Goal: Transaction & Acquisition: Download file/media

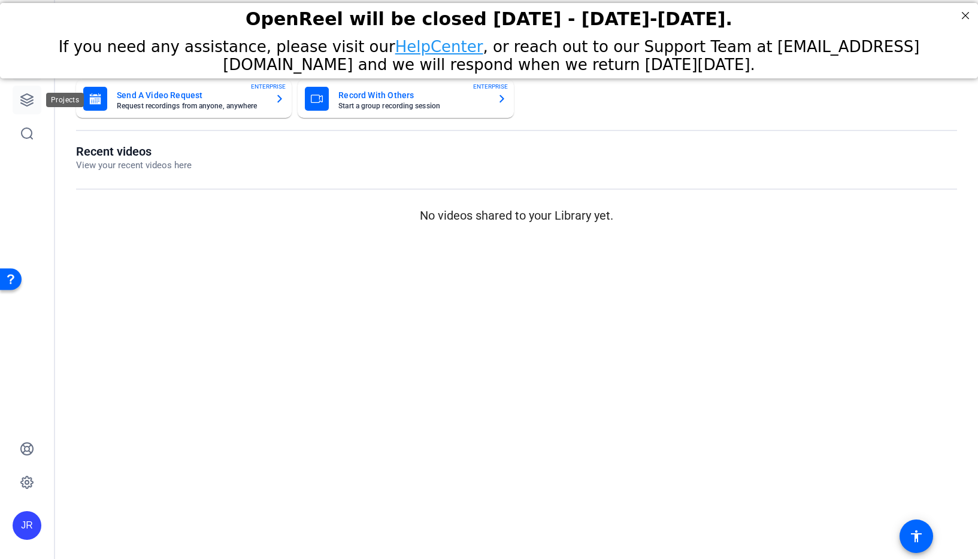
click at [37, 102] on link at bounding box center [27, 100] width 29 height 29
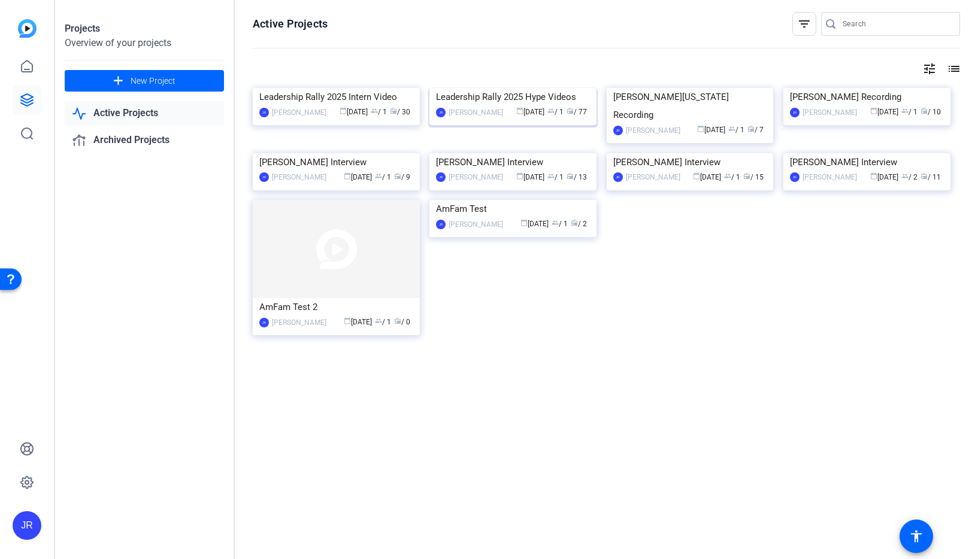
click at [478, 88] on img at bounding box center [512, 88] width 167 height 0
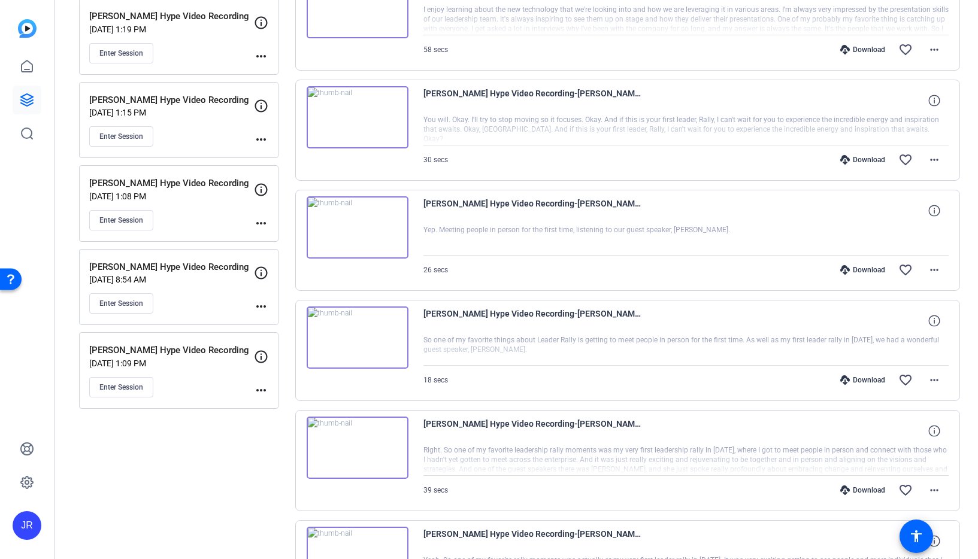
scroll to position [517, 0]
click at [260, 308] on mat-icon "more_horiz" at bounding box center [261, 307] width 14 height 14
click at [267, 323] on span "Edit Session" at bounding box center [290, 324] width 54 height 14
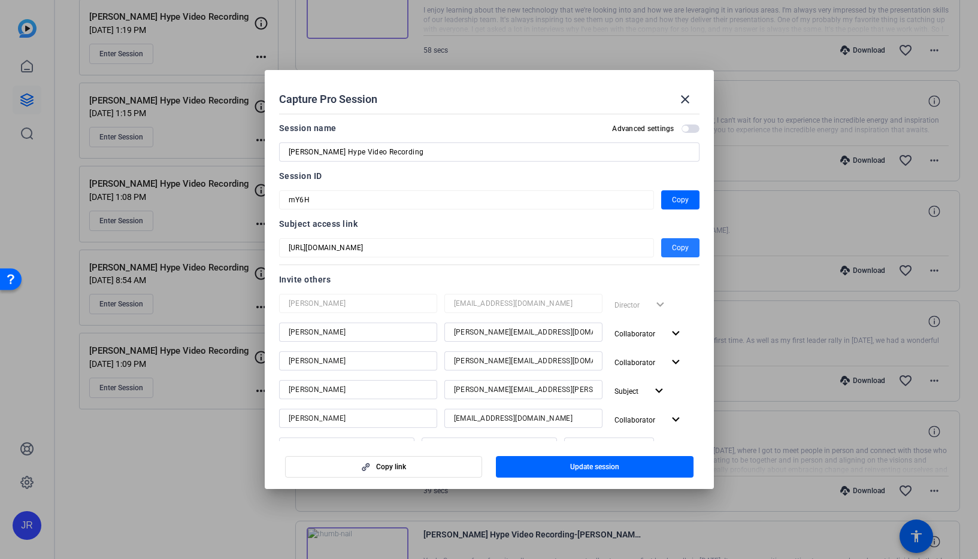
click at [673, 248] on span "Copy" at bounding box center [680, 248] width 17 height 14
click at [668, 331] on mat-icon "expand_more" at bounding box center [675, 333] width 15 height 15
click at [689, 289] on div at bounding box center [489, 279] width 978 height 559
click at [678, 247] on span "Copy" at bounding box center [680, 248] width 17 height 14
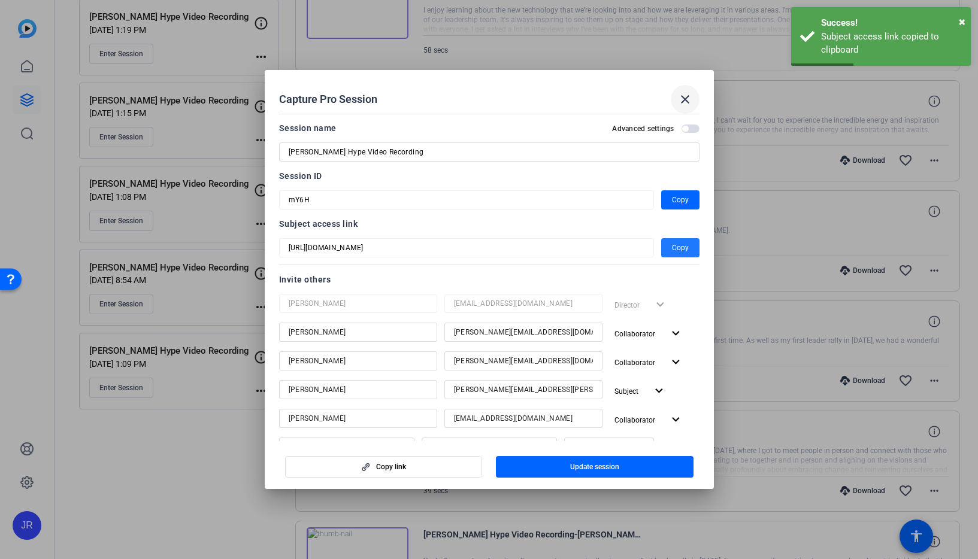
click at [682, 96] on mat-icon "close" at bounding box center [685, 99] width 14 height 14
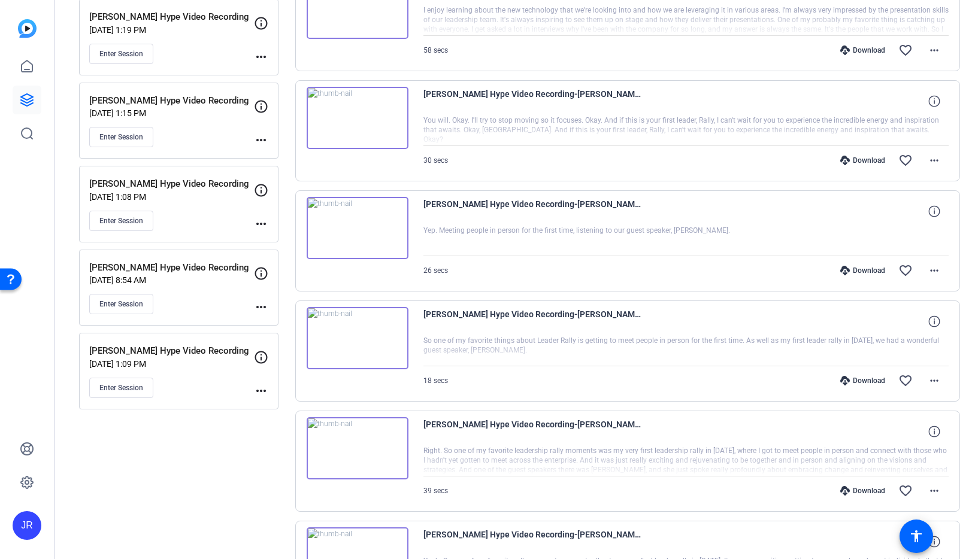
click at [190, 284] on div "[PERSON_NAME] Hype Video Recording [DATE] 8:54 AM Enter Session" at bounding box center [171, 288] width 165 height 54
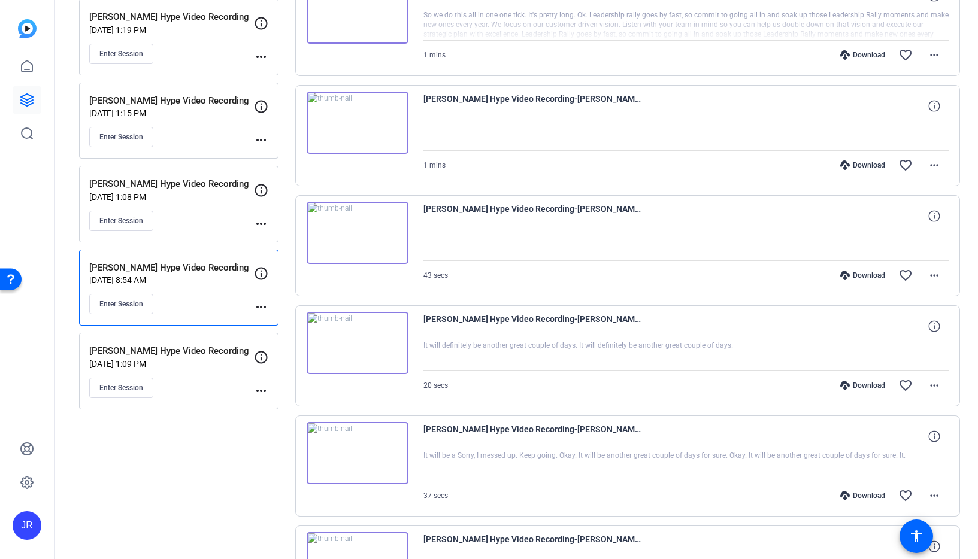
click at [256, 306] on mat-icon "more_horiz" at bounding box center [261, 307] width 14 height 14
click at [183, 288] on div at bounding box center [489, 279] width 978 height 559
click at [129, 308] on span "Enter Session" at bounding box center [121, 304] width 44 height 10
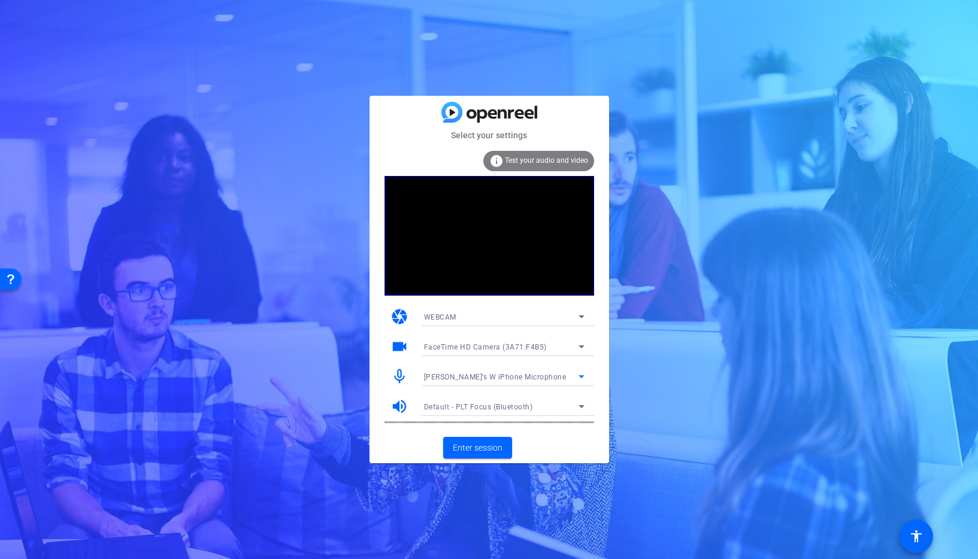
click at [476, 377] on span "Jason’s W iPhone Microphone" at bounding box center [495, 377] width 142 height 8
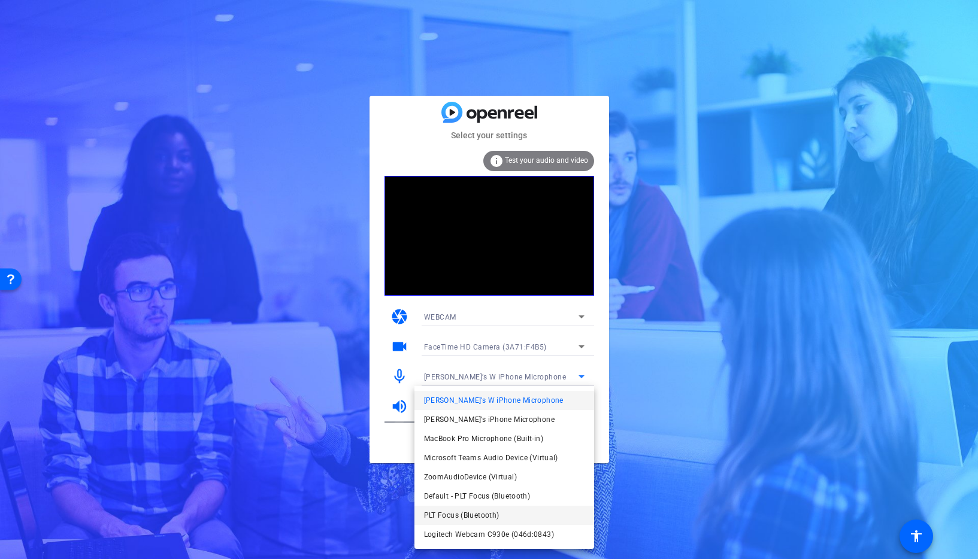
click at [462, 514] on span "PLT Focus (Bluetooth)" at bounding box center [461, 515] width 75 height 14
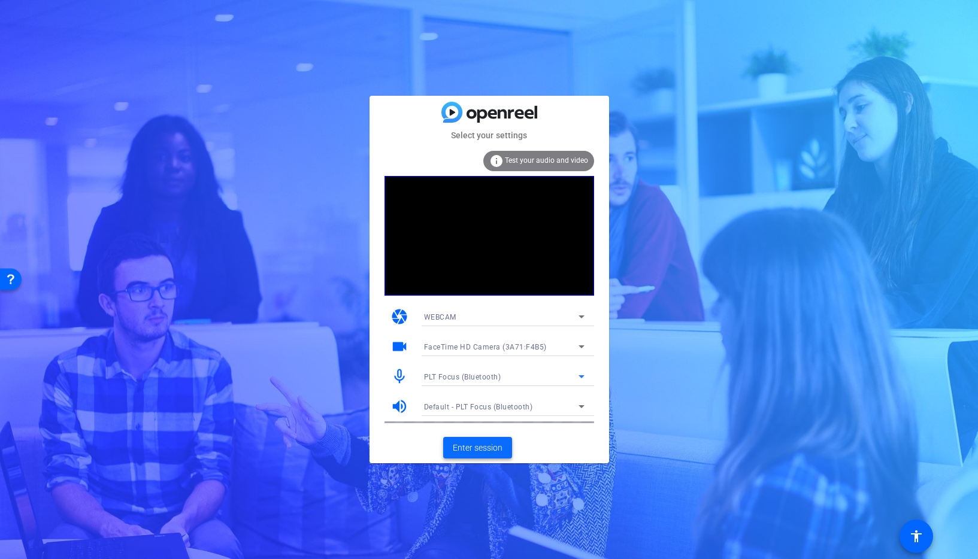
click at [477, 448] on span "Enter session" at bounding box center [478, 448] width 50 height 13
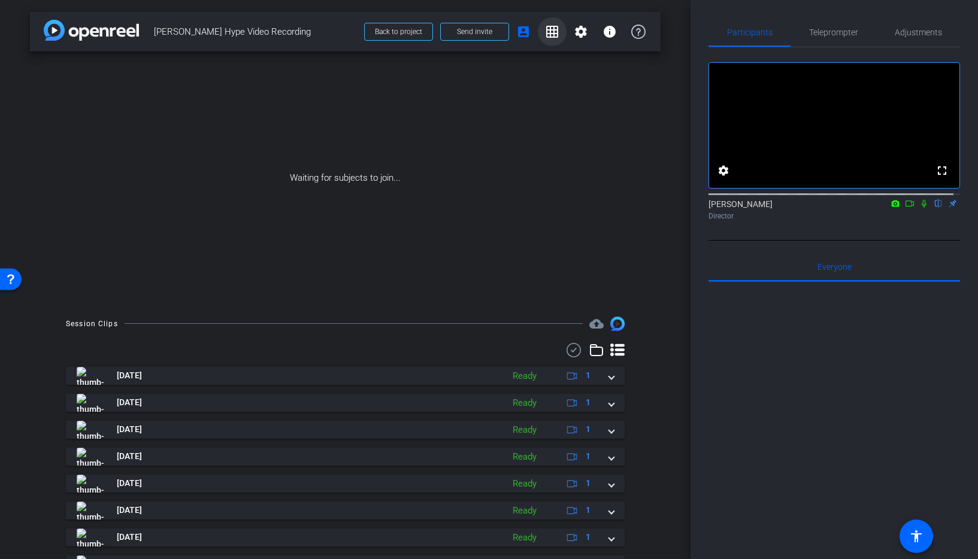
click at [547, 31] on mat-icon "grid_on" at bounding box center [552, 32] width 14 height 14
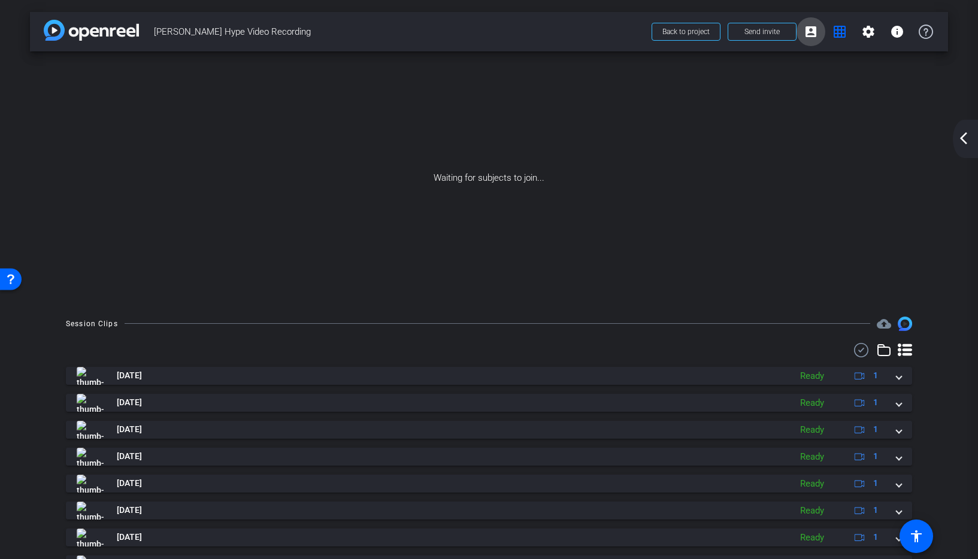
click at [803, 31] on mat-icon "account_box" at bounding box center [810, 32] width 14 height 14
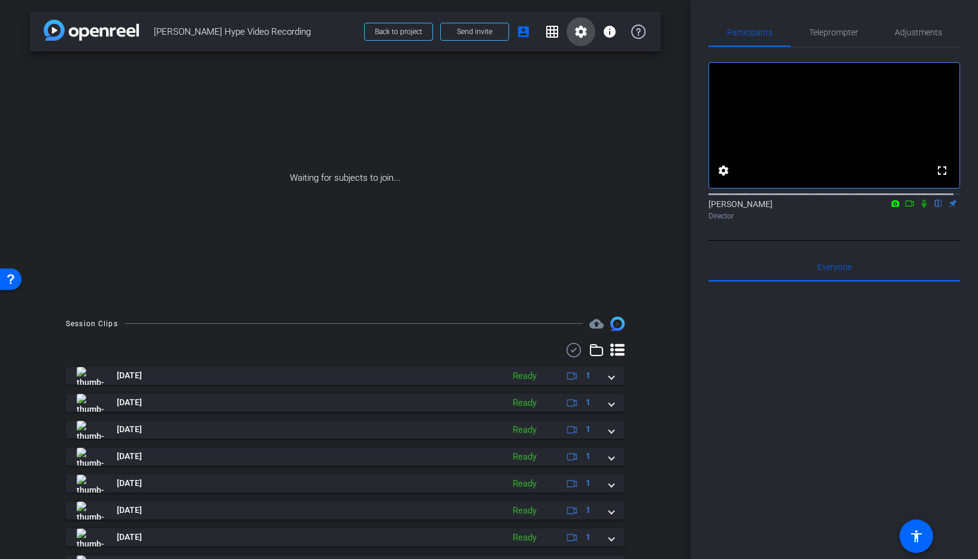
click at [576, 38] on mat-icon "settings" at bounding box center [580, 32] width 14 height 14
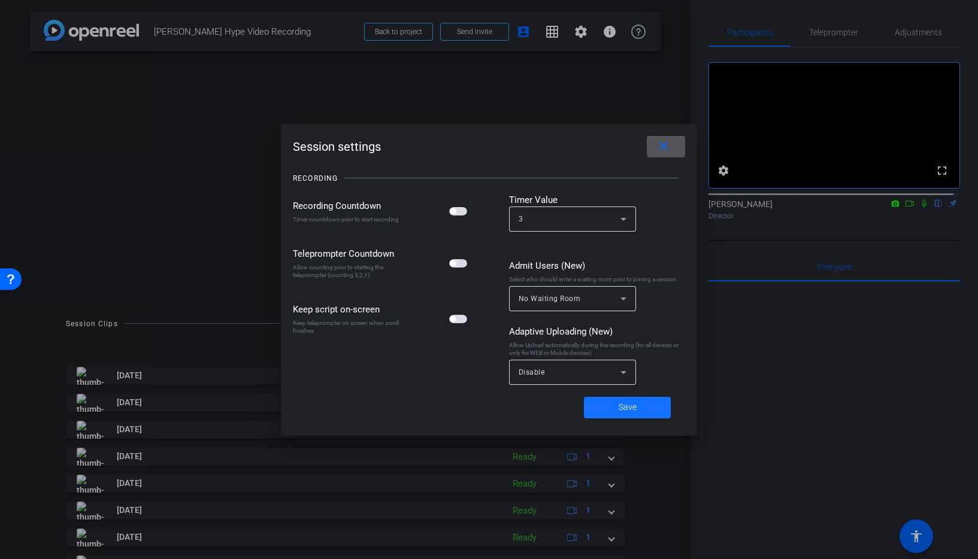
click at [624, 411] on span "Save" at bounding box center [627, 407] width 18 height 13
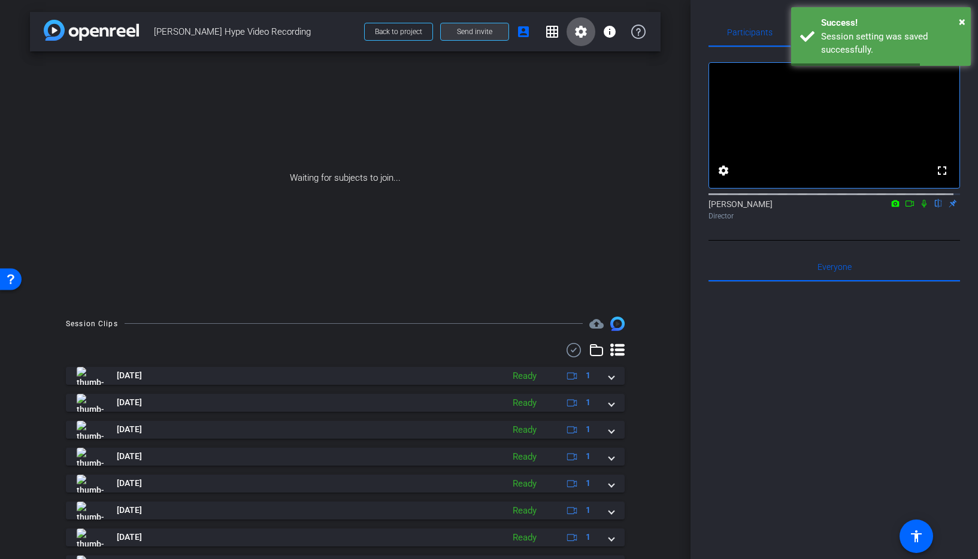
click at [449, 31] on span at bounding box center [475, 31] width 68 height 29
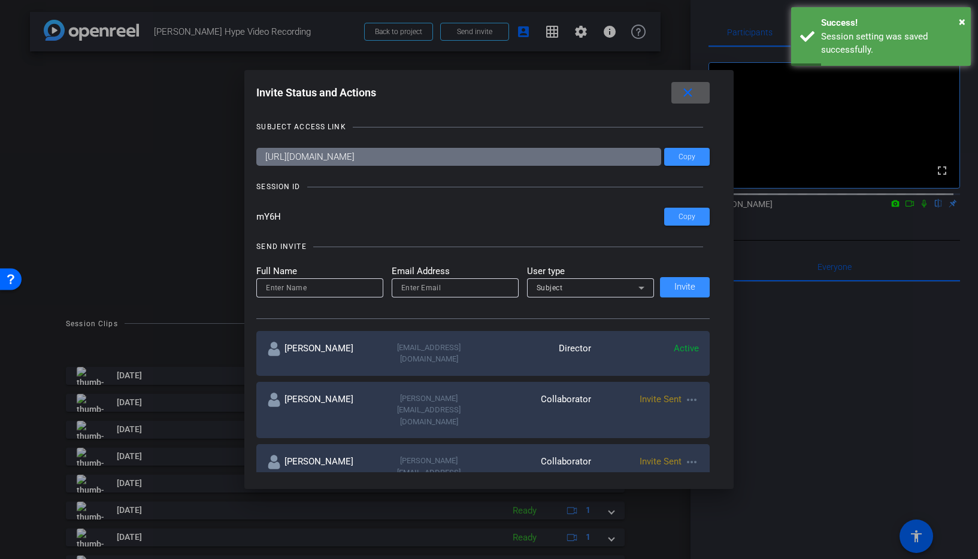
click at [688, 393] on mat-icon "more_horiz" at bounding box center [691, 400] width 14 height 14
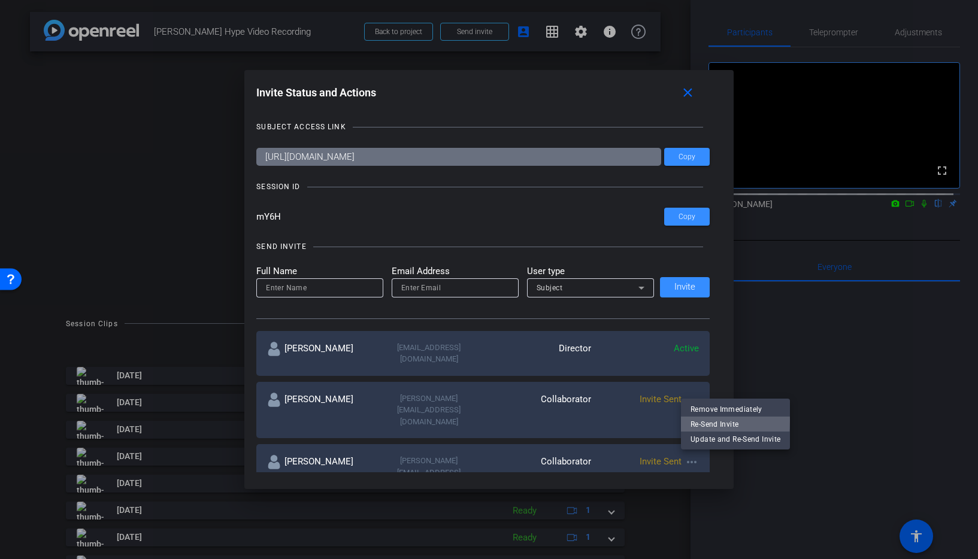
click at [699, 420] on span "Re-Send Invite" at bounding box center [735, 424] width 90 height 14
click at [685, 90] on mat-icon "close" at bounding box center [687, 93] width 15 height 15
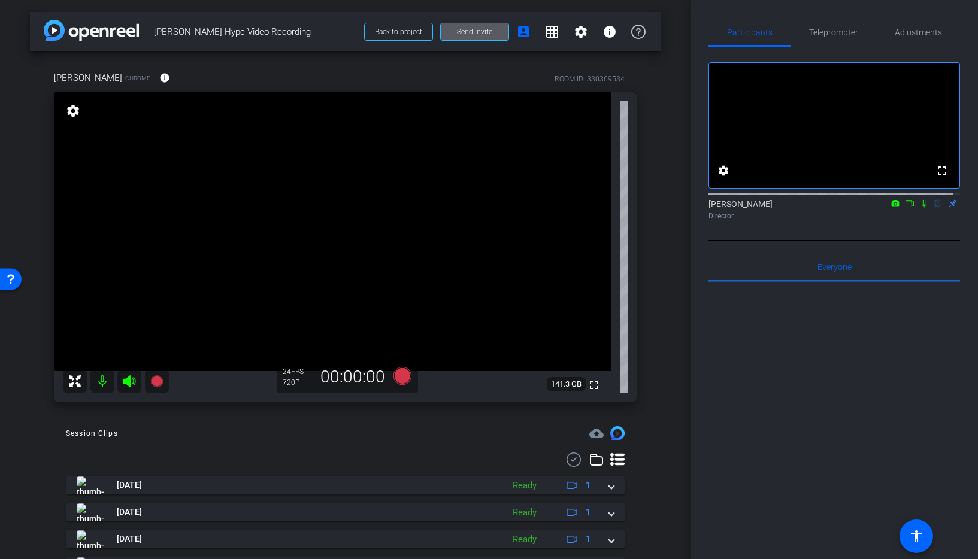
click at [72, 112] on mat-icon "settings" at bounding box center [73, 111] width 17 height 14
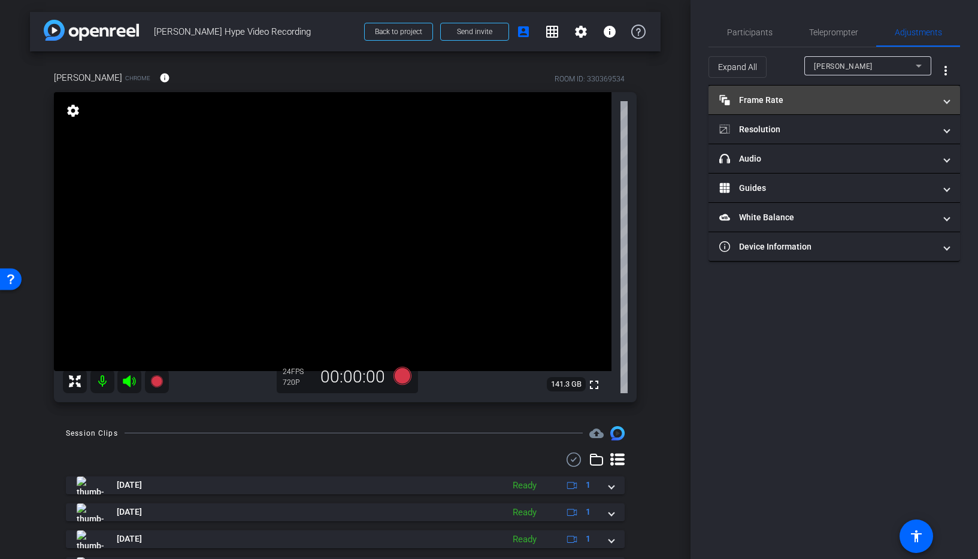
click at [818, 101] on mat-panel-title "Frame Rate Frame Rate" at bounding box center [826, 100] width 215 height 13
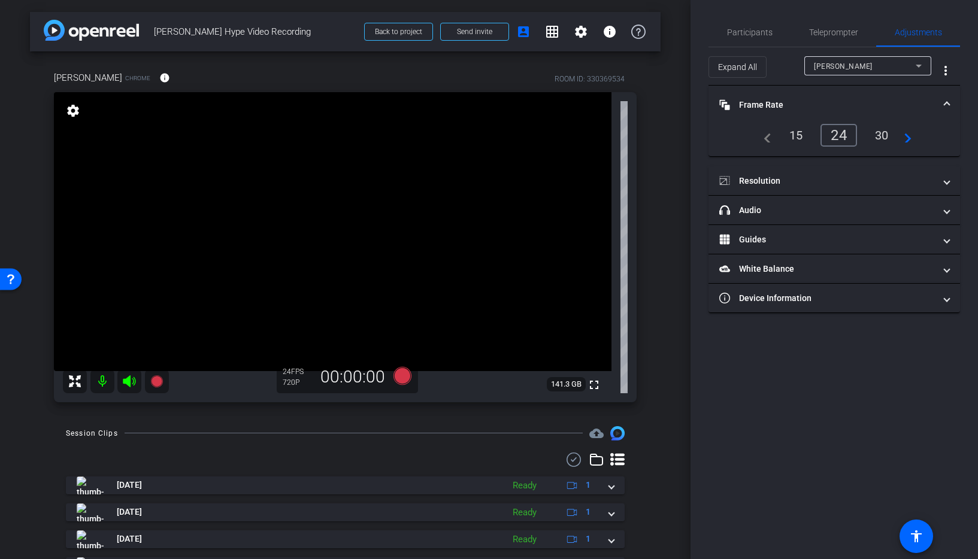
click at [875, 136] on div "30" at bounding box center [882, 135] width 32 height 20
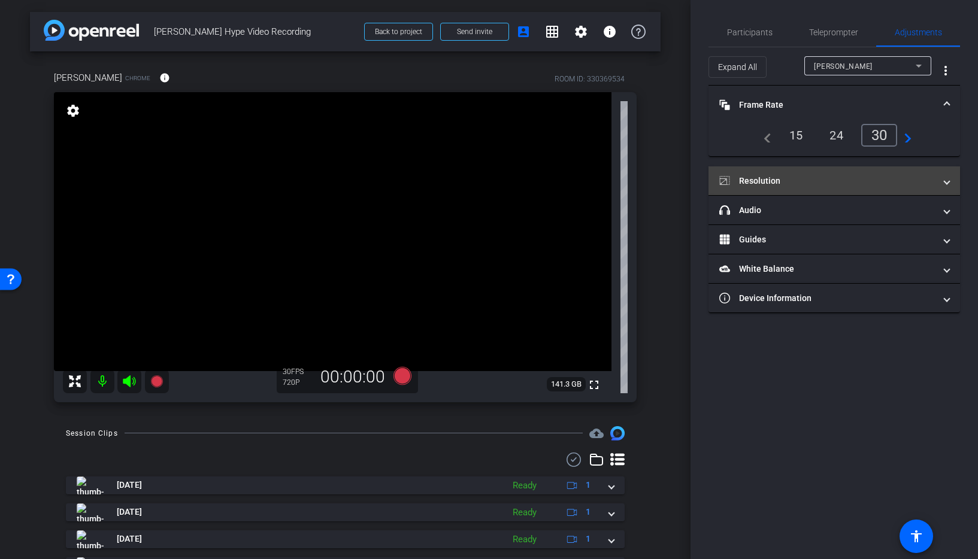
click at [727, 182] on icon at bounding box center [724, 180] width 11 height 11
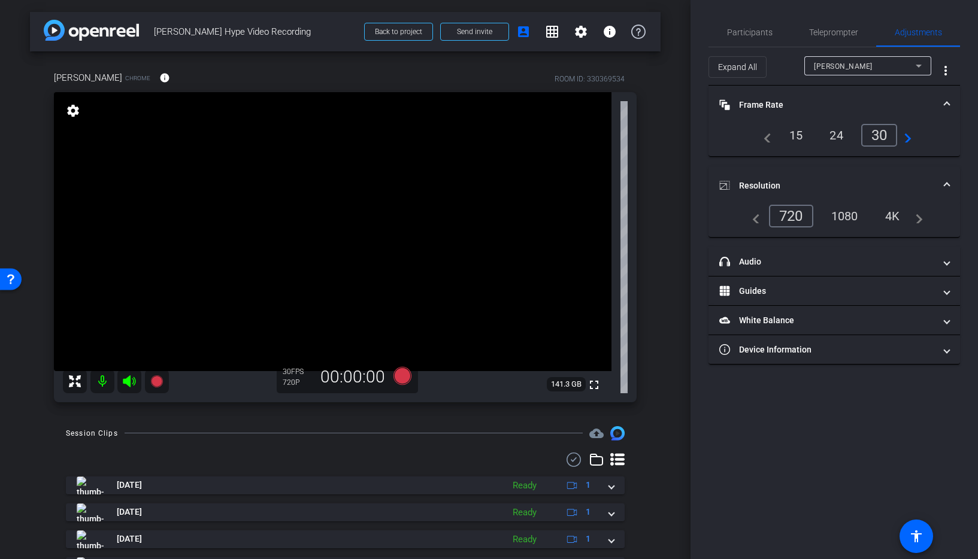
click at [848, 217] on div "1080" at bounding box center [844, 216] width 45 height 20
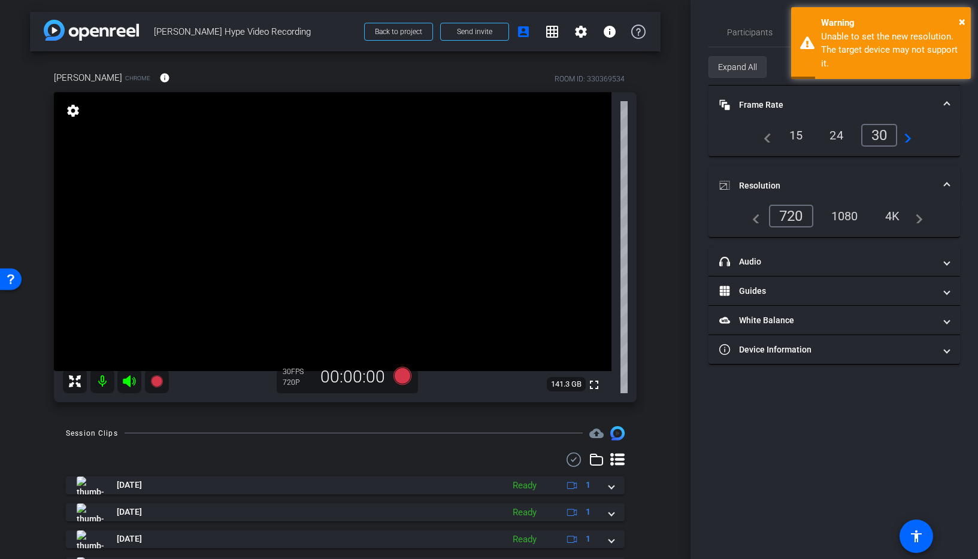
click at [727, 66] on span "Expand All" at bounding box center [737, 67] width 39 height 23
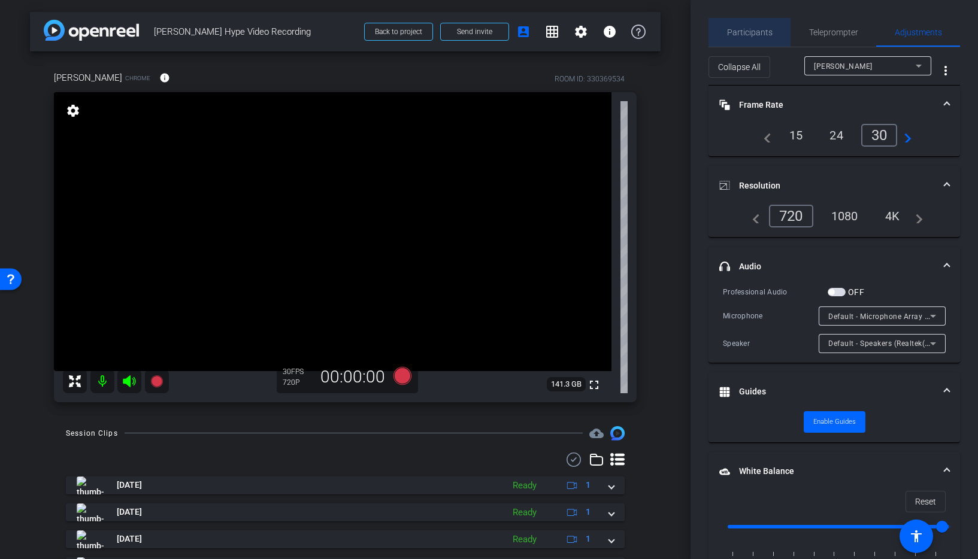
click at [773, 34] on div "Participants" at bounding box center [749, 32] width 82 height 29
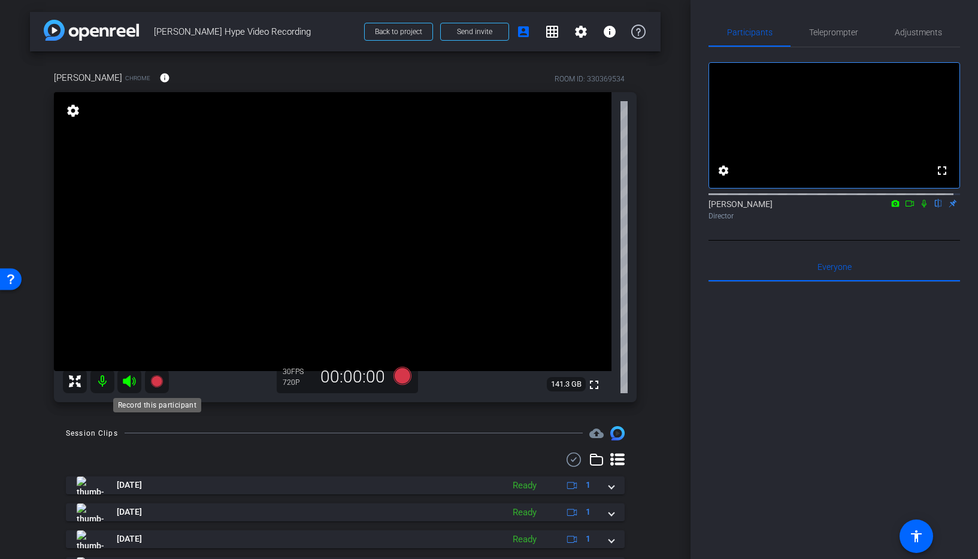
click at [157, 384] on icon at bounding box center [156, 381] width 12 height 12
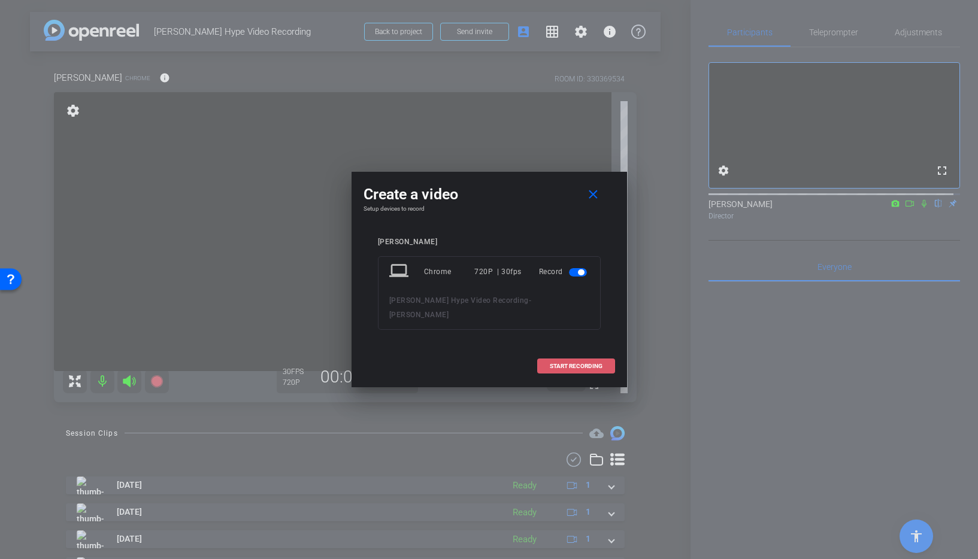
click at [573, 363] on span "START RECORDING" at bounding box center [576, 366] width 53 height 6
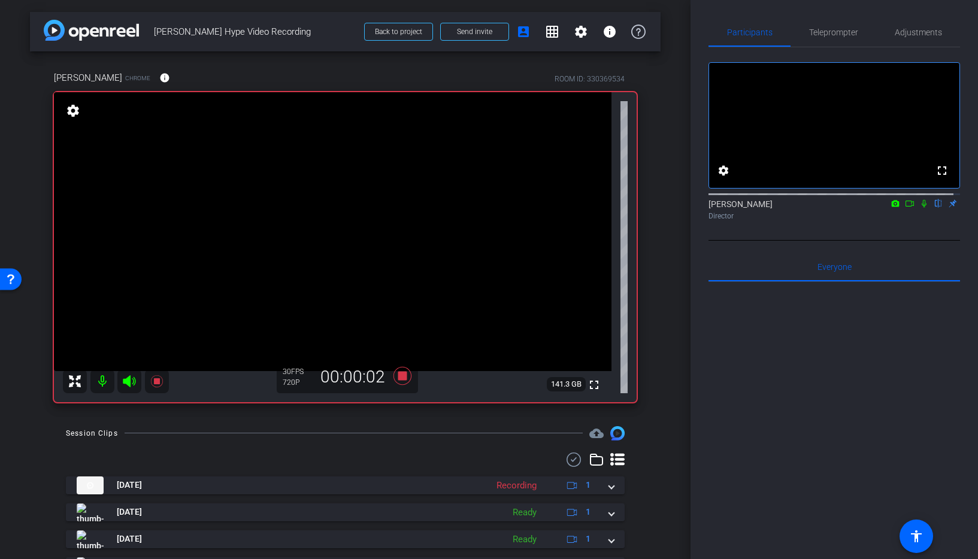
click at [919, 208] on icon at bounding box center [924, 203] width 10 height 8
click at [921, 208] on icon at bounding box center [924, 204] width 7 height 8
click at [919, 208] on icon at bounding box center [924, 203] width 10 height 8
click at [921, 208] on icon at bounding box center [924, 204] width 7 height 8
click at [921, 208] on icon at bounding box center [923, 204] width 5 height 8
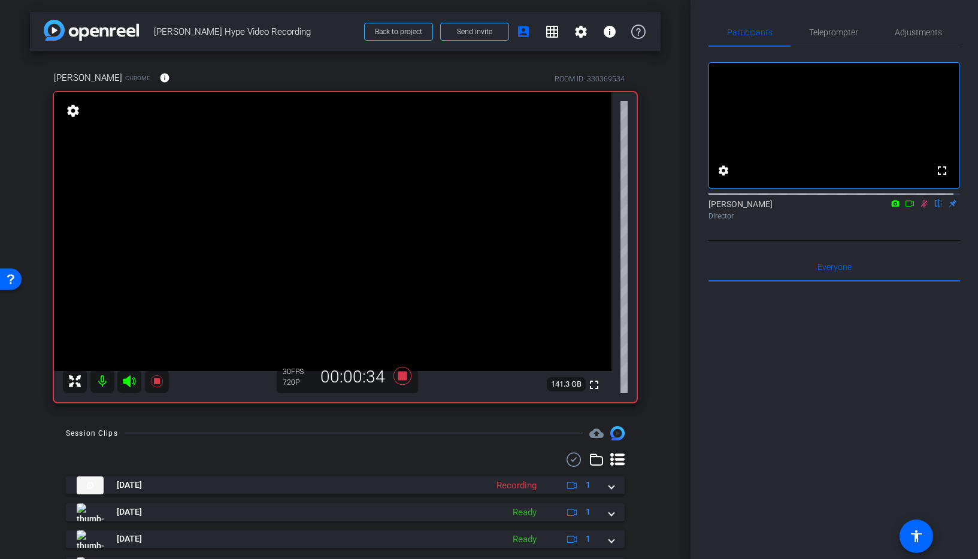
click at [921, 208] on icon at bounding box center [924, 204] width 7 height 8
click at [156, 379] on icon at bounding box center [156, 381] width 12 height 12
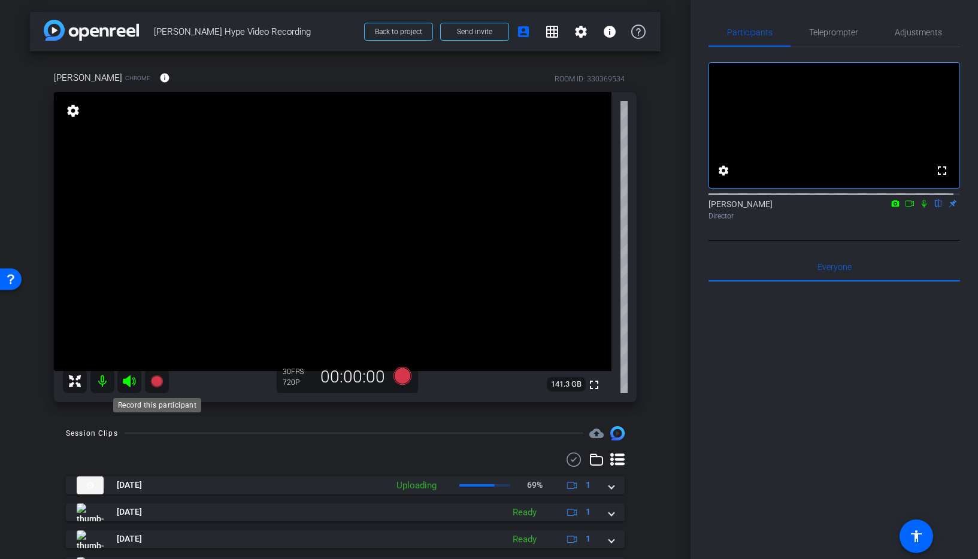
click at [156, 383] on icon at bounding box center [156, 381] width 12 height 12
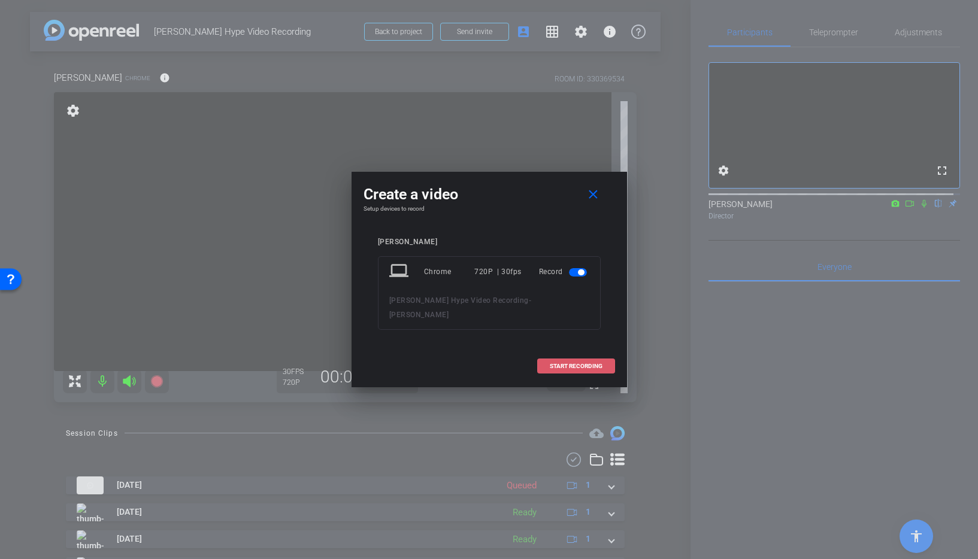
click at [596, 363] on span "START RECORDING" at bounding box center [576, 366] width 53 height 6
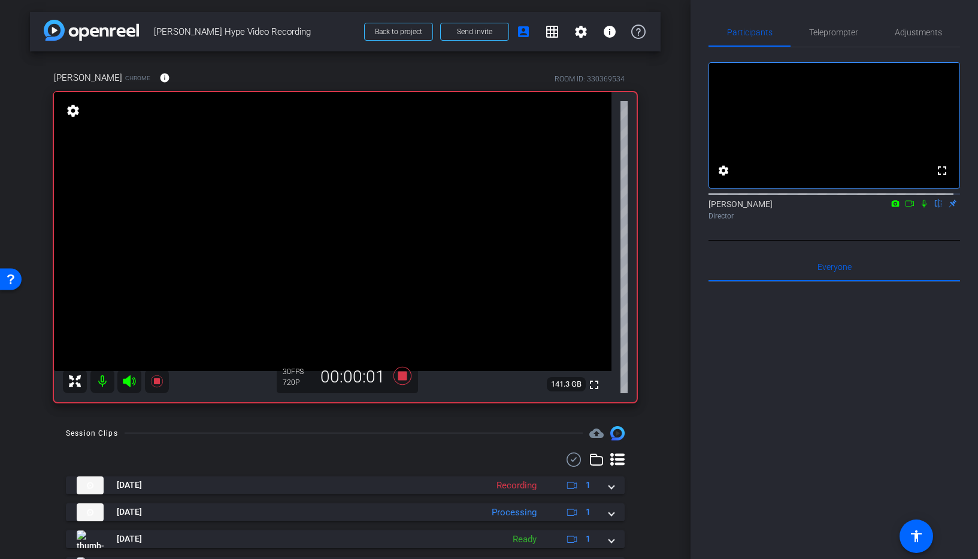
click at [919, 208] on icon at bounding box center [924, 203] width 10 height 8
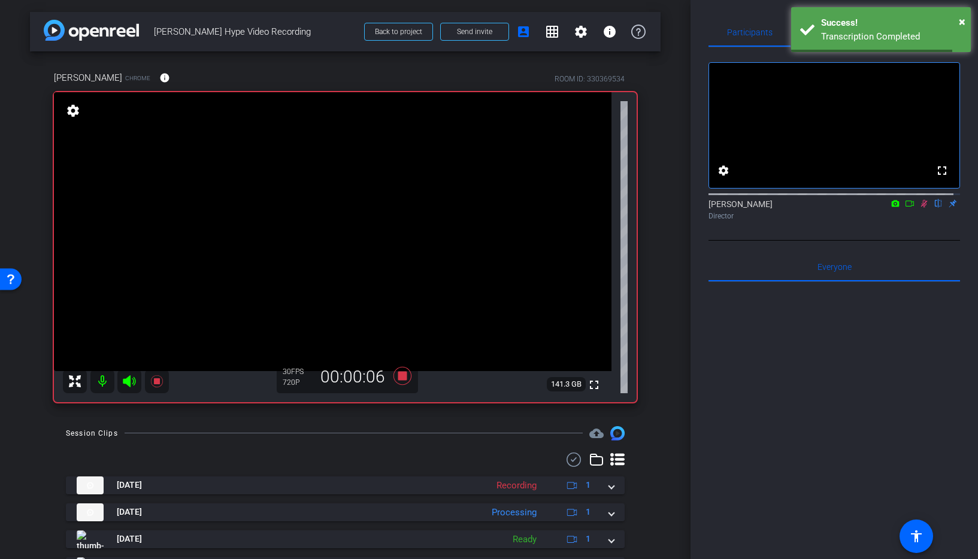
click at [919, 208] on icon at bounding box center [924, 203] width 10 height 8
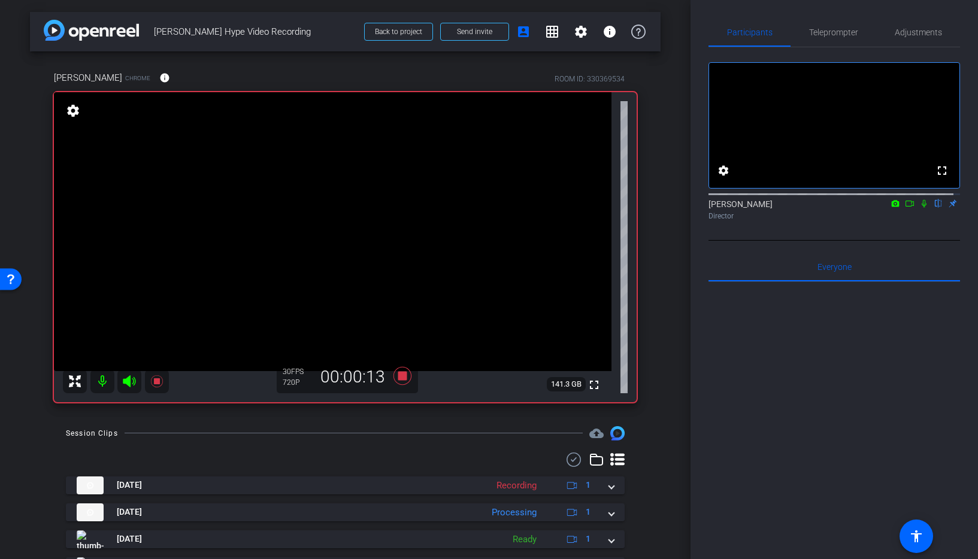
click at [919, 208] on icon at bounding box center [924, 203] width 10 height 8
click at [921, 208] on icon at bounding box center [923, 204] width 5 height 8
click at [921, 208] on icon at bounding box center [924, 204] width 7 height 8
click at [154, 380] on icon at bounding box center [156, 381] width 12 height 12
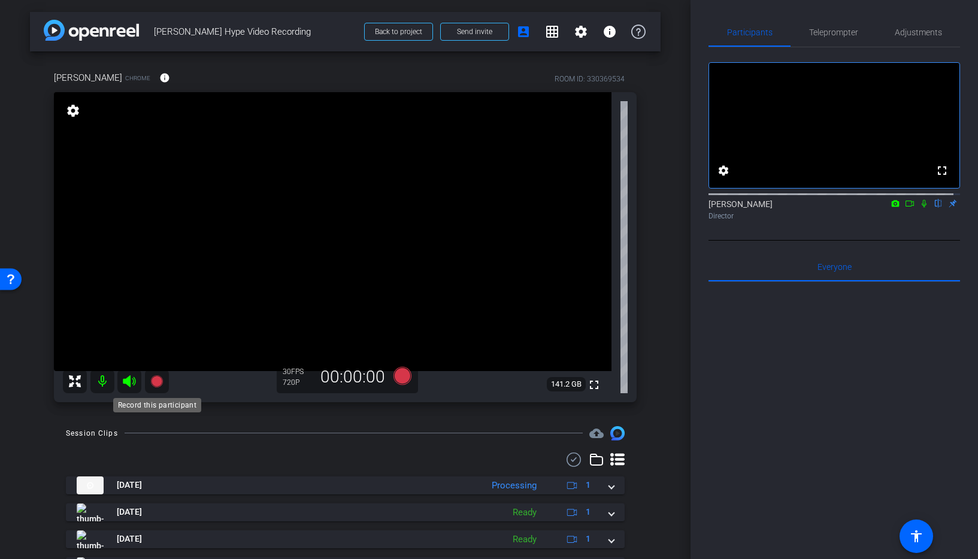
click at [154, 382] on icon at bounding box center [156, 381] width 12 height 12
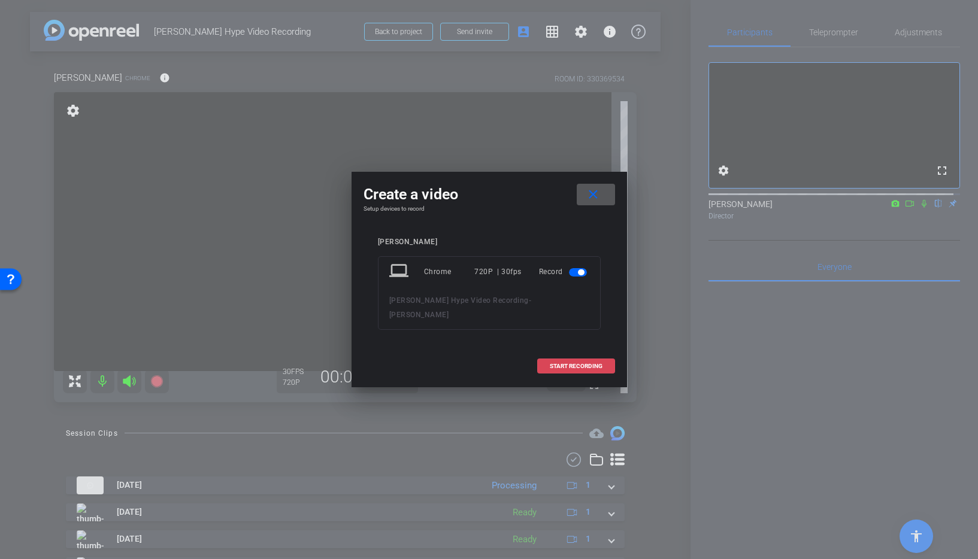
click at [582, 363] on span "START RECORDING" at bounding box center [576, 366] width 53 height 6
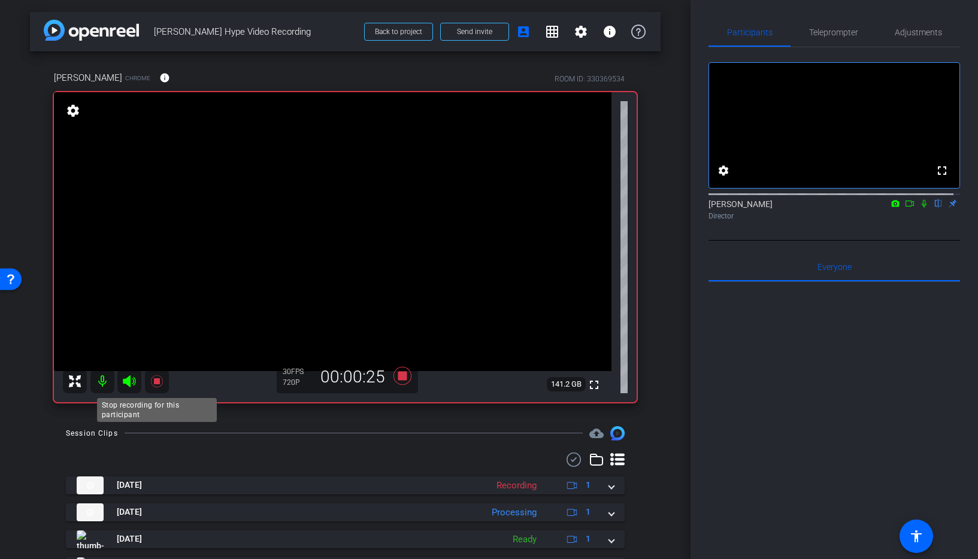
click at [156, 379] on icon at bounding box center [156, 381] width 12 height 12
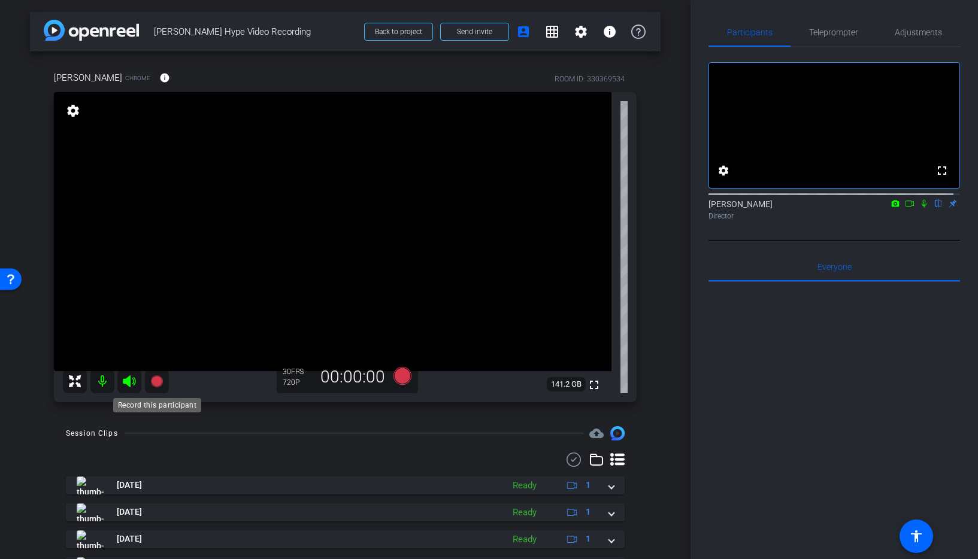
click at [153, 382] on icon at bounding box center [156, 381] width 12 height 12
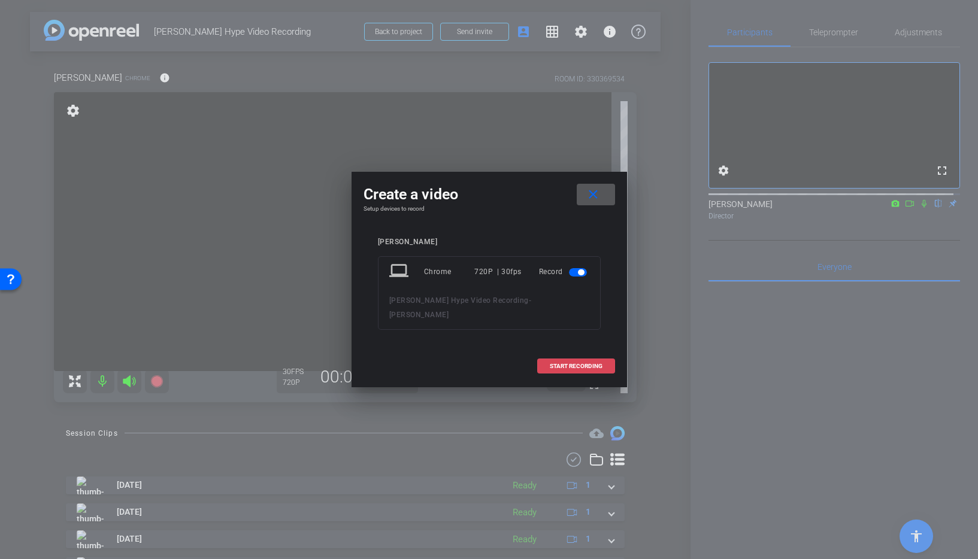
click at [554, 363] on span "START RECORDING" at bounding box center [576, 366] width 53 height 6
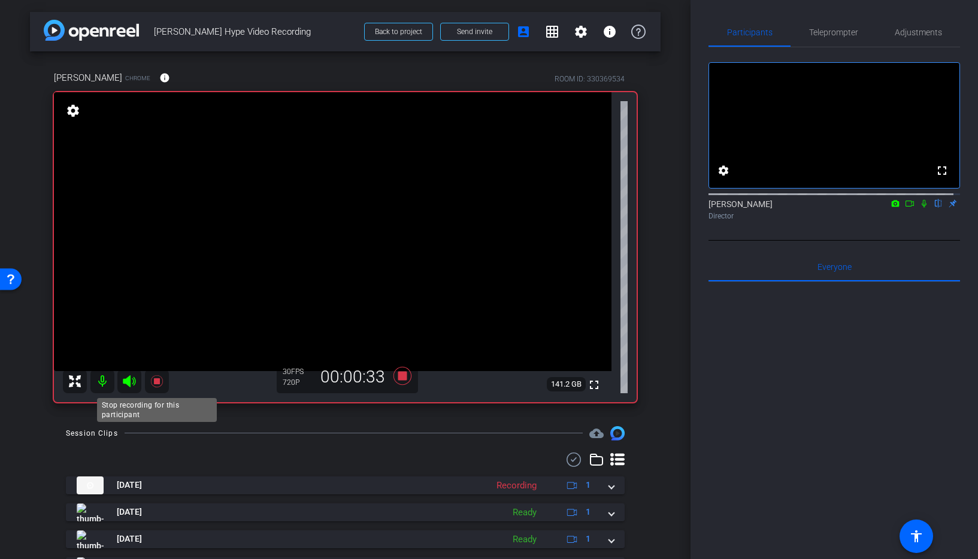
click at [157, 378] on icon at bounding box center [156, 381] width 12 height 12
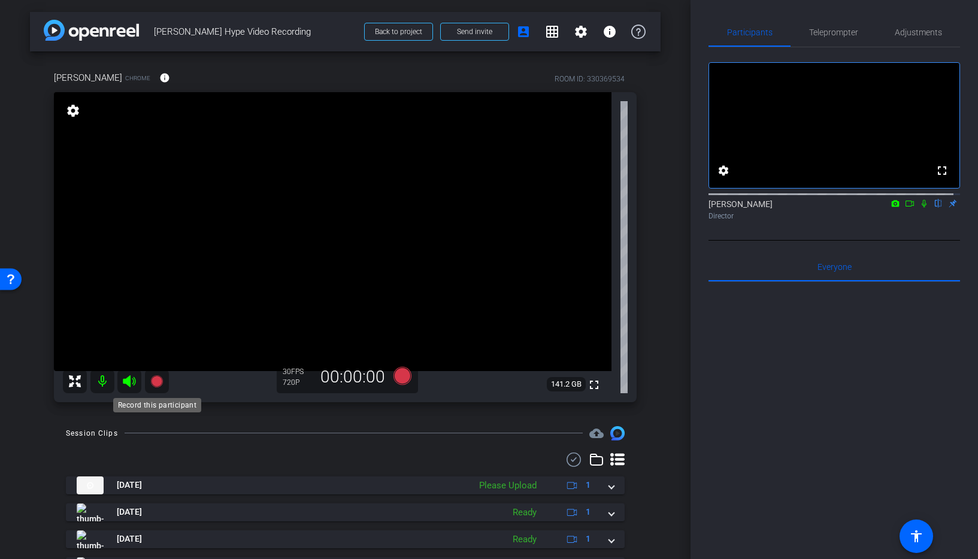
click at [156, 381] on icon at bounding box center [156, 381] width 12 height 12
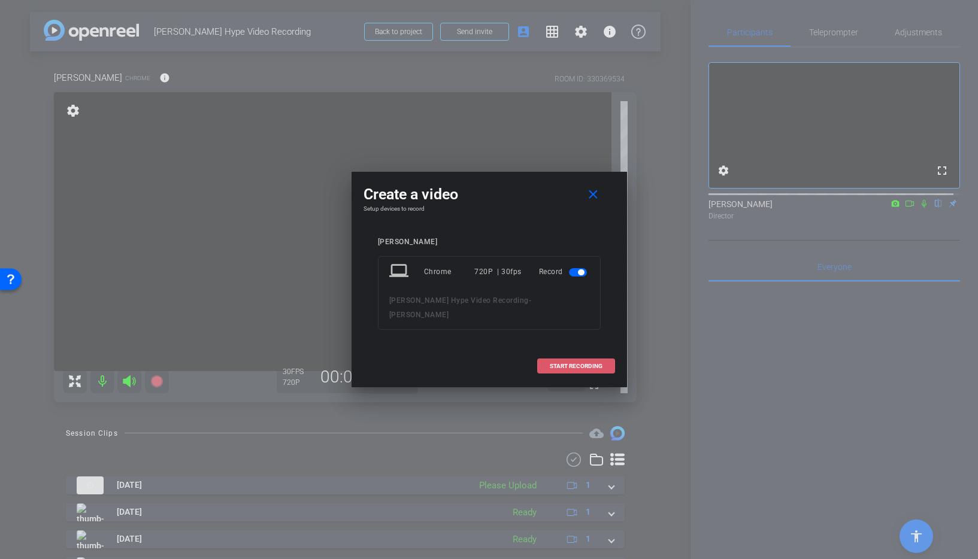
click at [557, 363] on span "START RECORDING" at bounding box center [576, 366] width 53 height 6
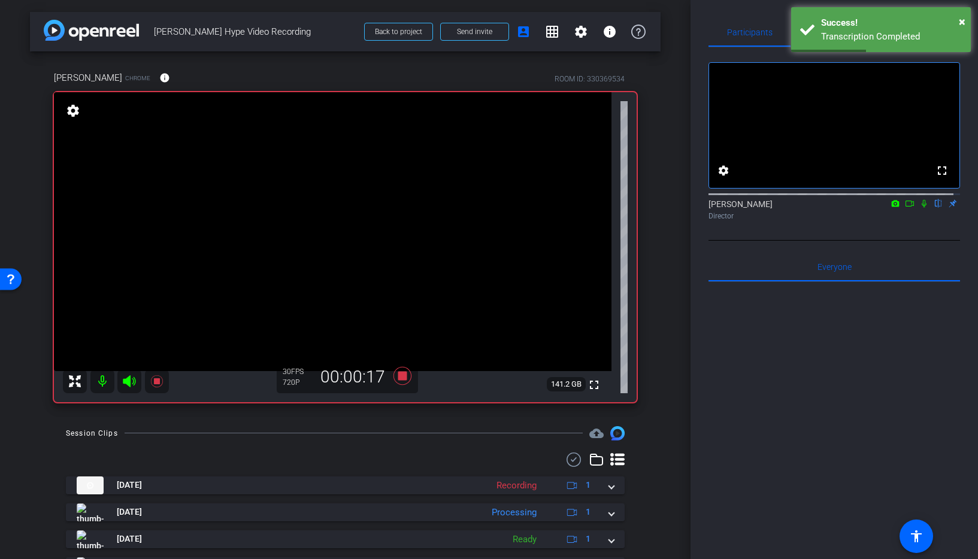
click at [919, 208] on icon at bounding box center [924, 203] width 10 height 8
click at [921, 208] on icon at bounding box center [924, 204] width 7 height 8
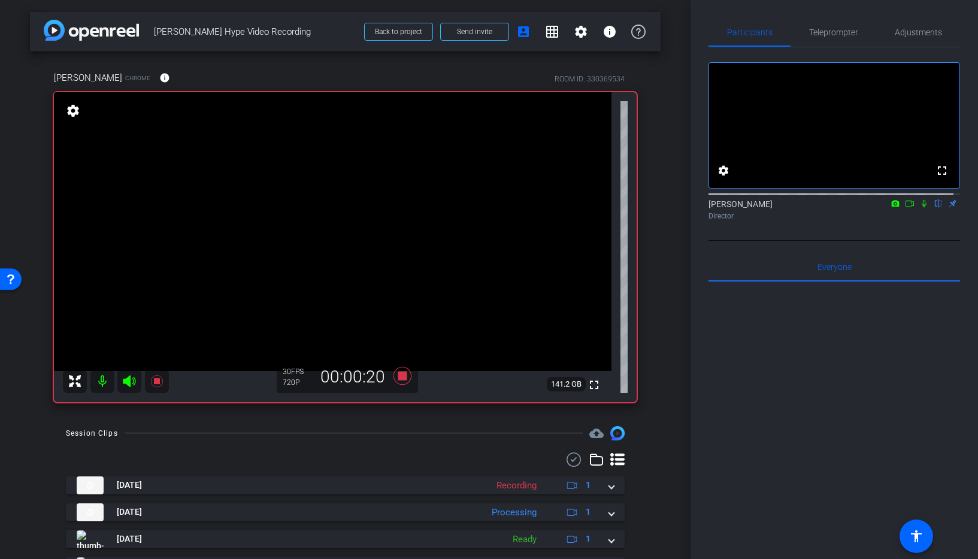
click at [919, 208] on icon at bounding box center [924, 203] width 10 height 8
click at [921, 208] on icon at bounding box center [924, 204] width 7 height 8
click at [919, 208] on icon at bounding box center [924, 203] width 10 height 8
click at [921, 208] on icon at bounding box center [924, 204] width 7 height 8
click at [154, 381] on icon at bounding box center [156, 381] width 12 height 12
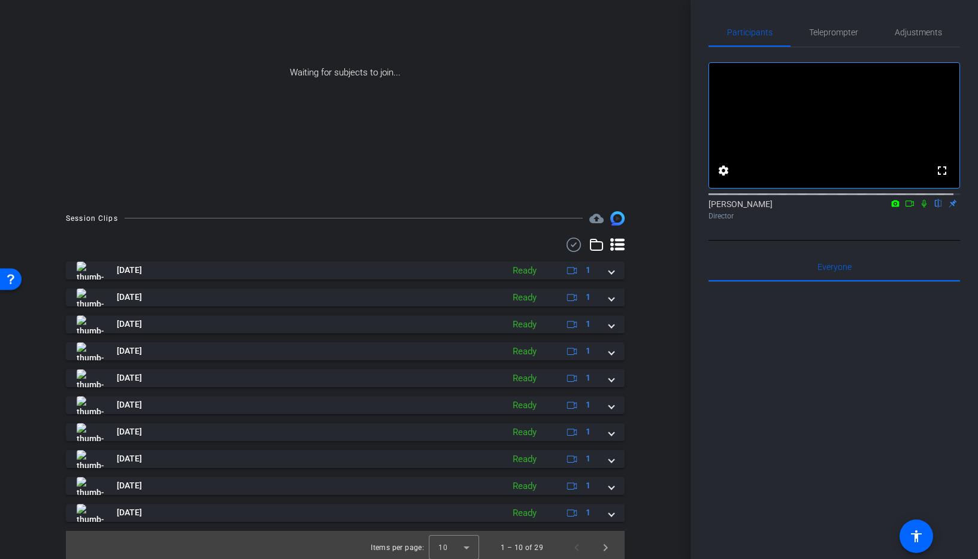
scroll to position [111, 0]
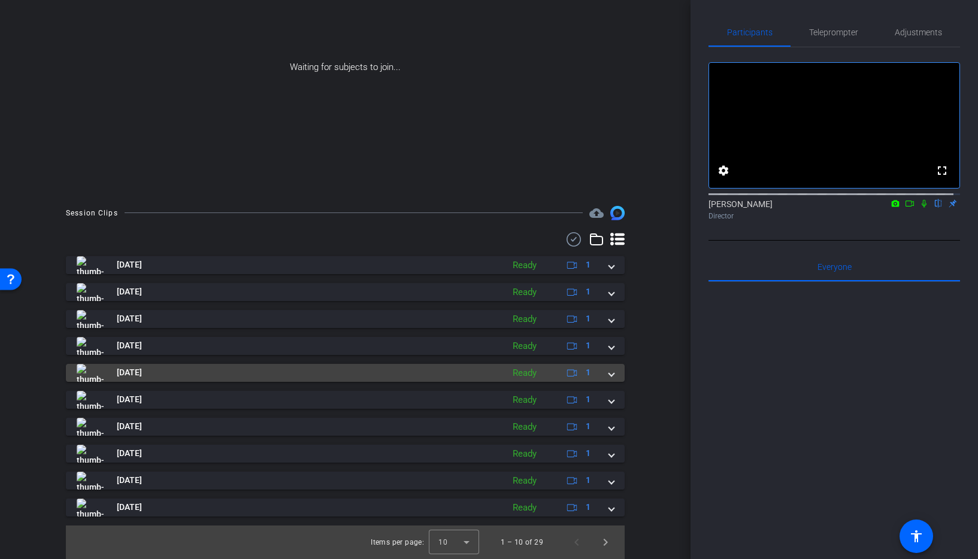
click at [601, 374] on div "Aug 14, 2025 Ready 1" at bounding box center [343, 373] width 532 height 18
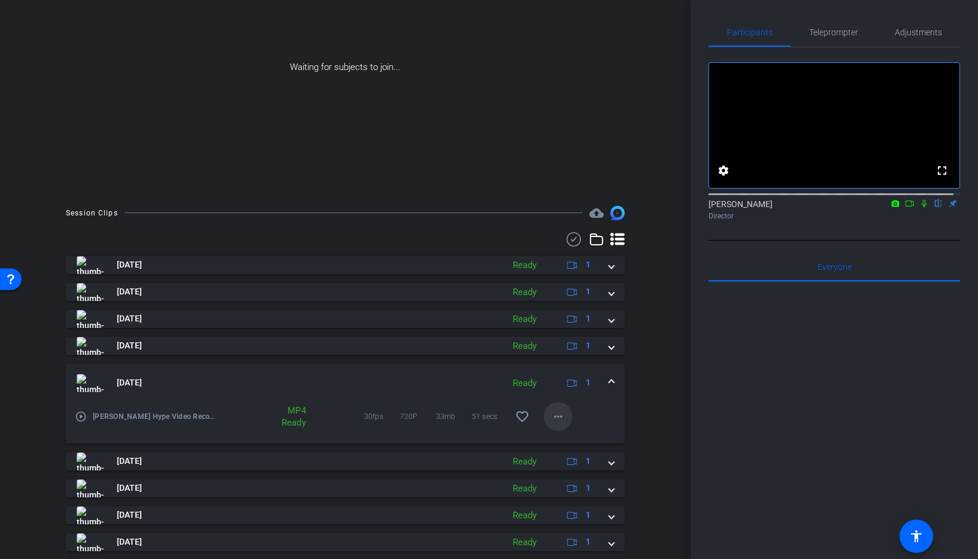
click at [558, 417] on button "more_horiz" at bounding box center [558, 416] width 29 height 29
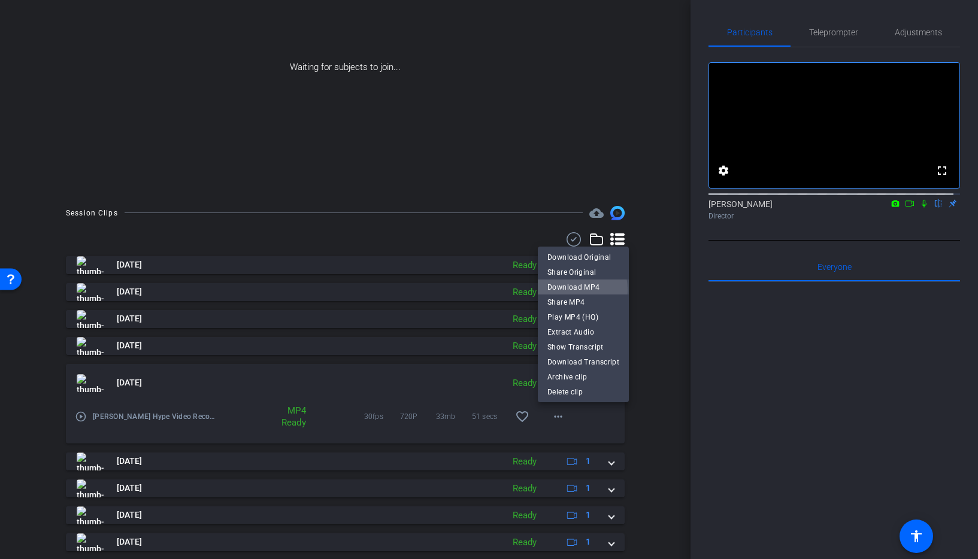
click at [563, 290] on span "Download MP4" at bounding box center [583, 287] width 72 height 14
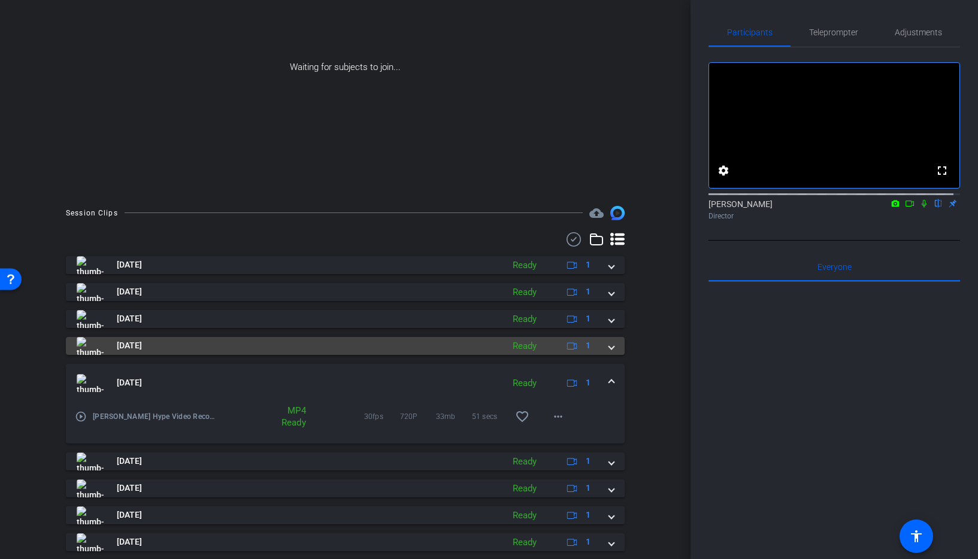
click at [609, 348] on span at bounding box center [611, 345] width 5 height 13
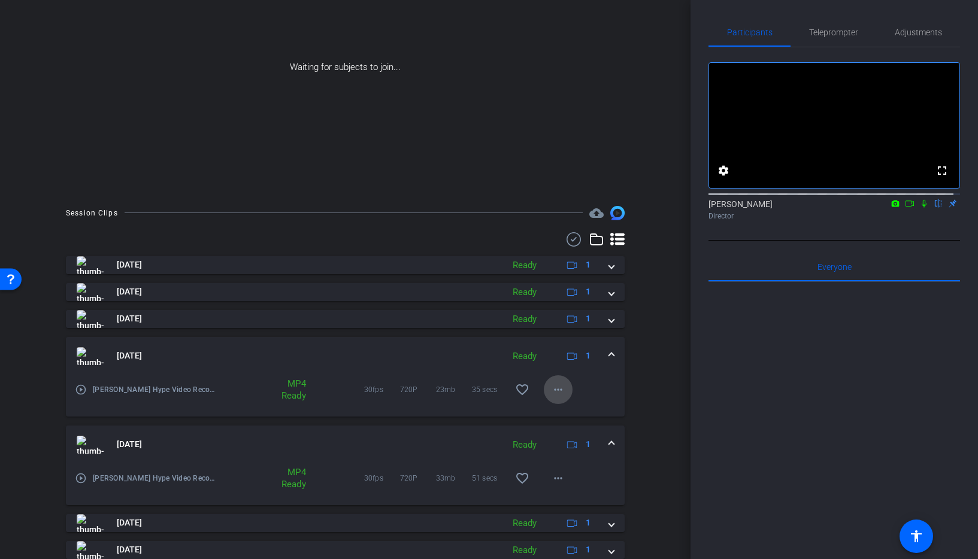
click at [551, 390] on mat-icon "more_horiz" at bounding box center [558, 390] width 14 height 14
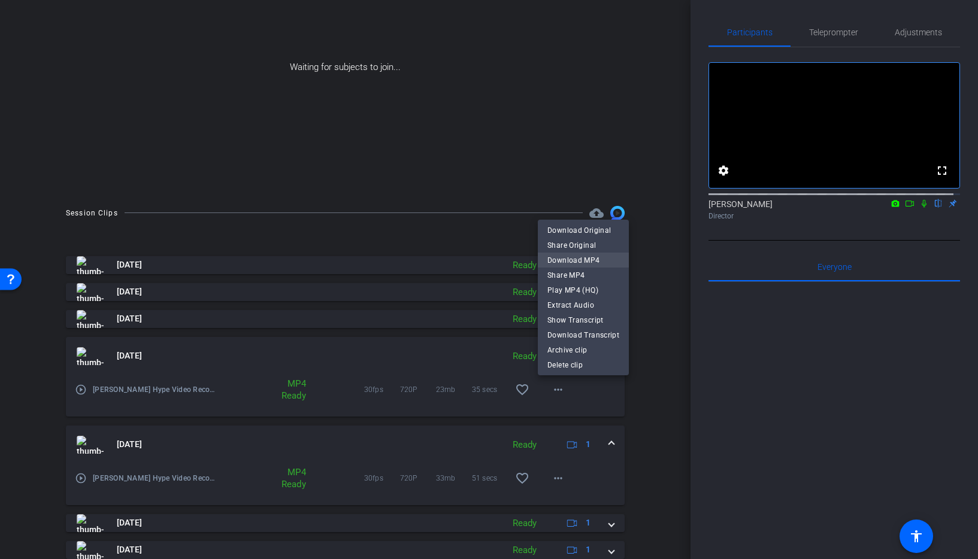
click at [560, 259] on span "Download MP4" at bounding box center [583, 260] width 72 height 14
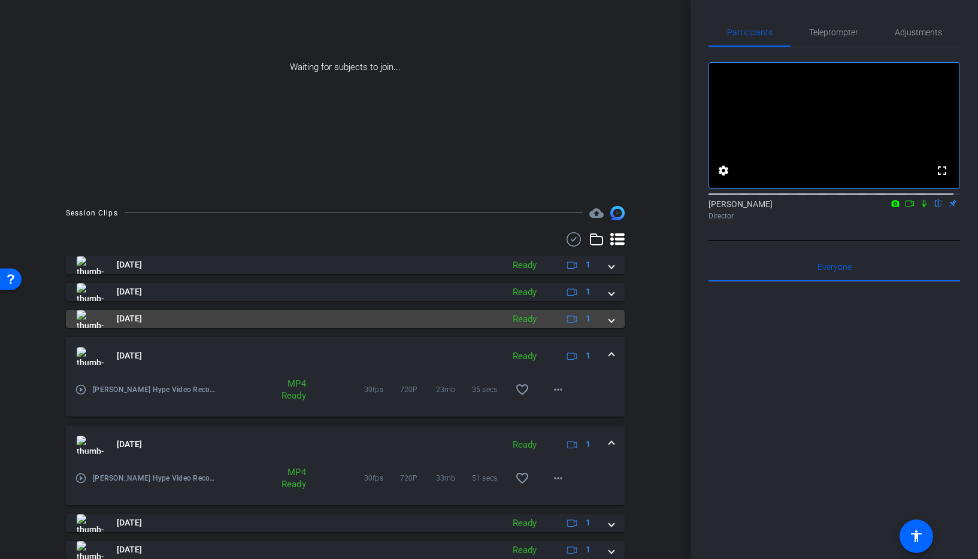
click at [609, 323] on span at bounding box center [611, 318] width 5 height 13
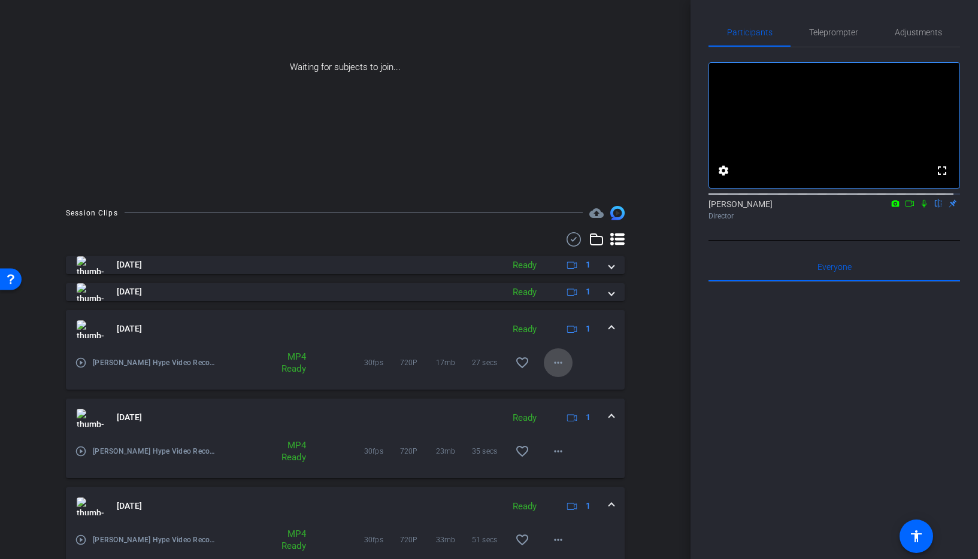
click at [551, 368] on mat-icon "more_horiz" at bounding box center [558, 363] width 14 height 14
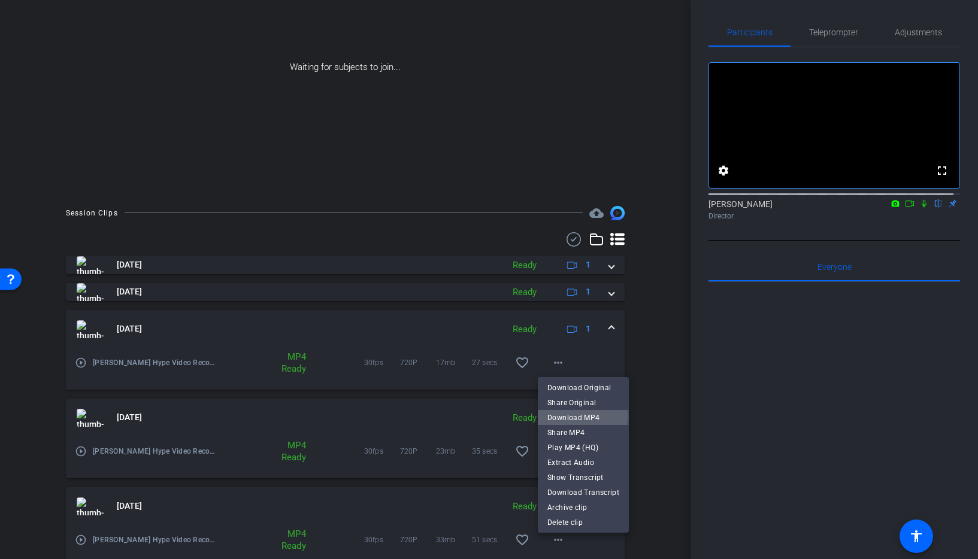
click at [560, 415] on span "Download MP4" at bounding box center [583, 418] width 72 height 14
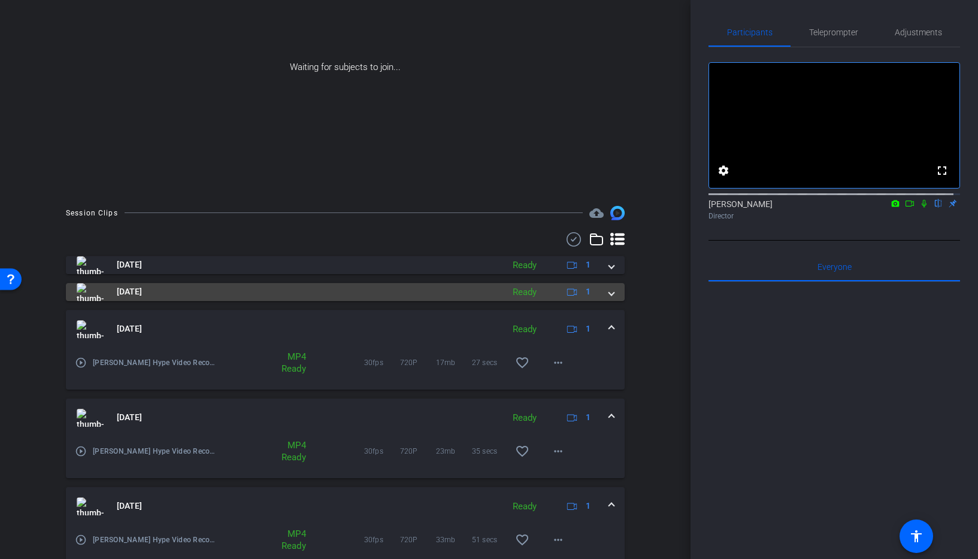
click at [600, 292] on div "Aug 14, 2025 Ready 1" at bounding box center [343, 292] width 532 height 18
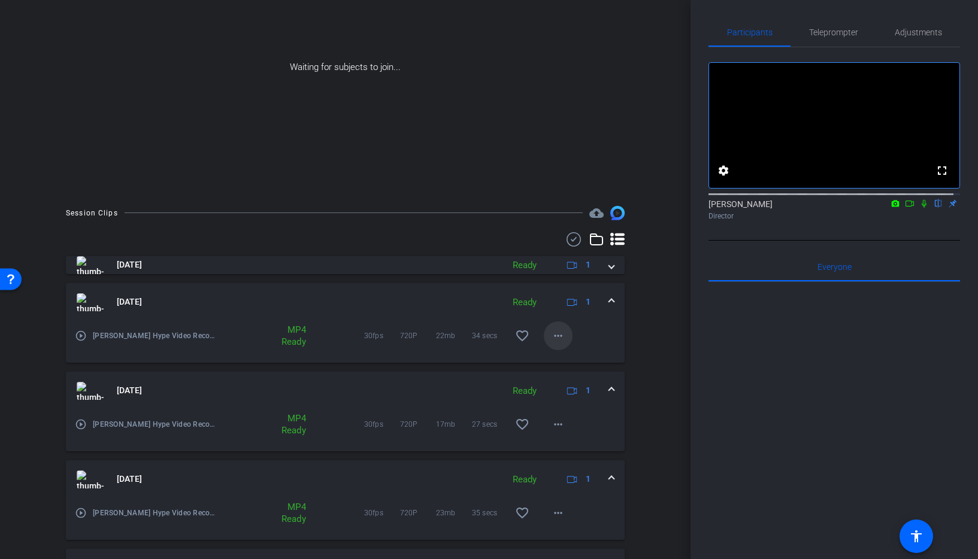
click at [551, 333] on mat-icon "more_horiz" at bounding box center [558, 336] width 14 height 14
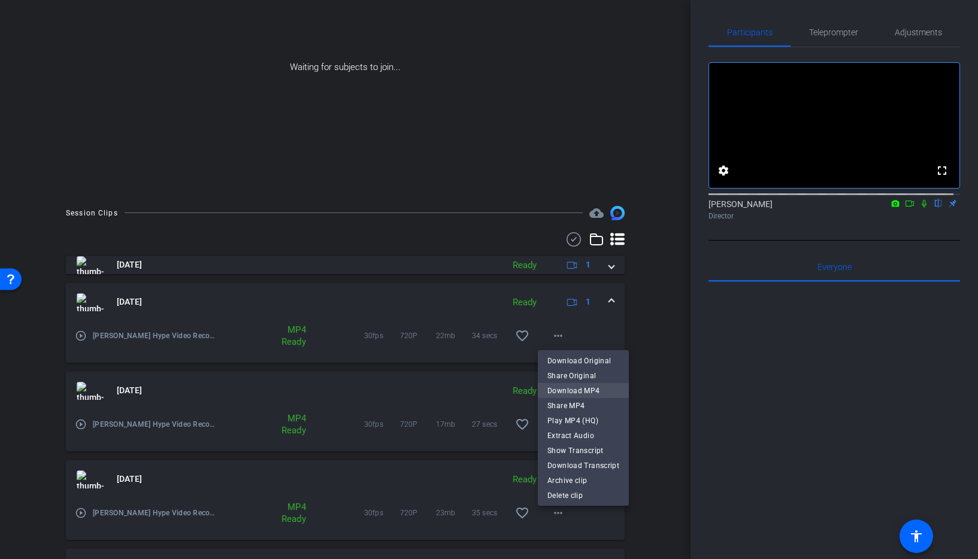
click at [572, 393] on span "Download MP4" at bounding box center [583, 391] width 72 height 14
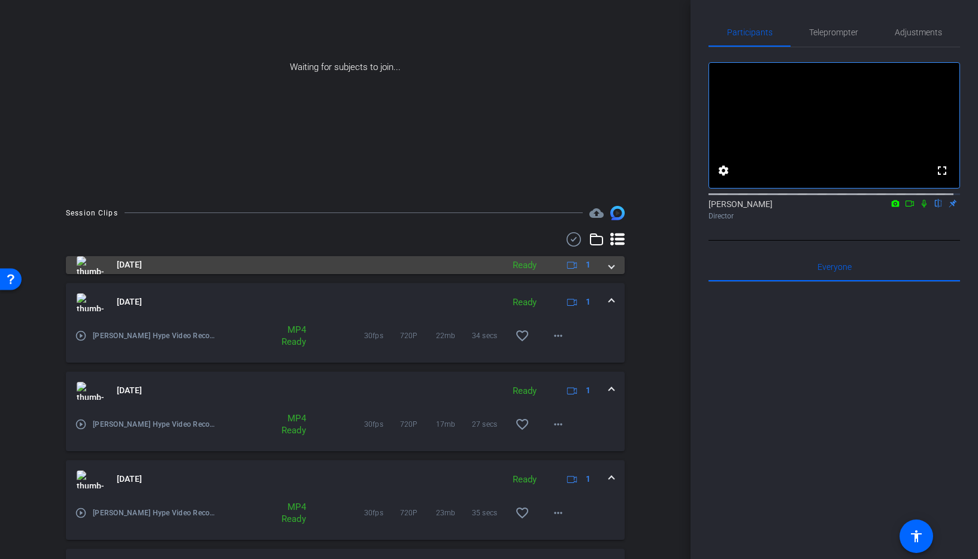
click at [609, 265] on span at bounding box center [611, 265] width 5 height 13
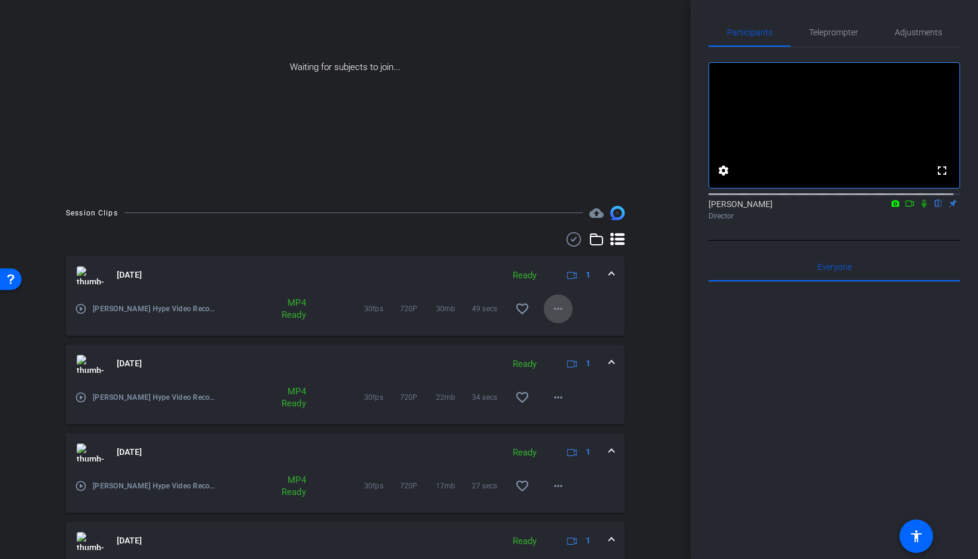
click at [554, 305] on mat-icon "more_horiz" at bounding box center [558, 309] width 14 height 14
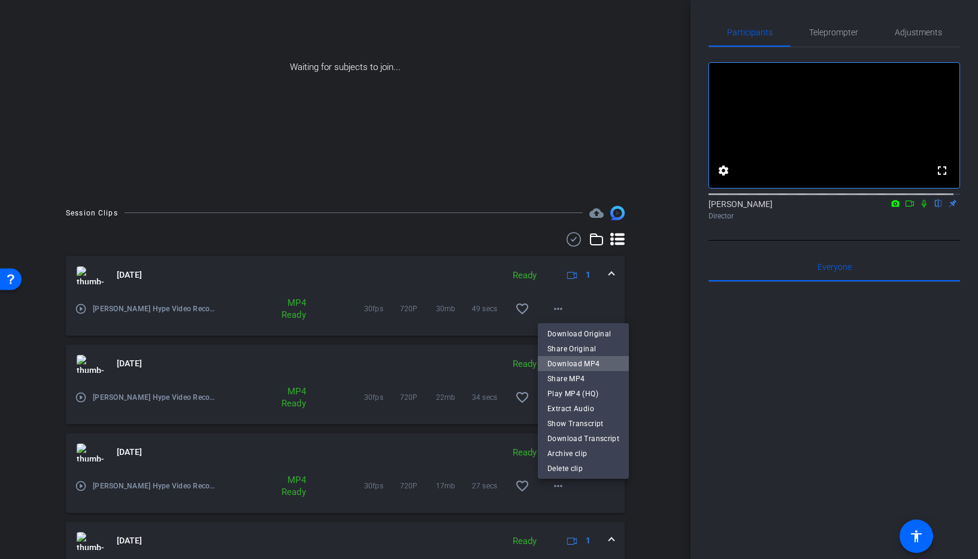
click at [591, 366] on span "Download MP4" at bounding box center [583, 364] width 72 height 14
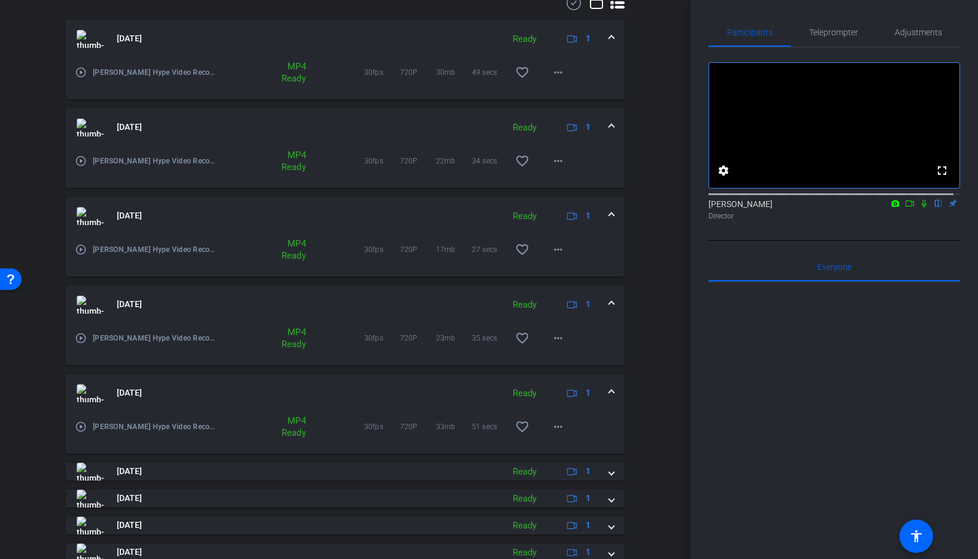
scroll to position [388, 0]
